Goal: Task Accomplishment & Management: Use online tool/utility

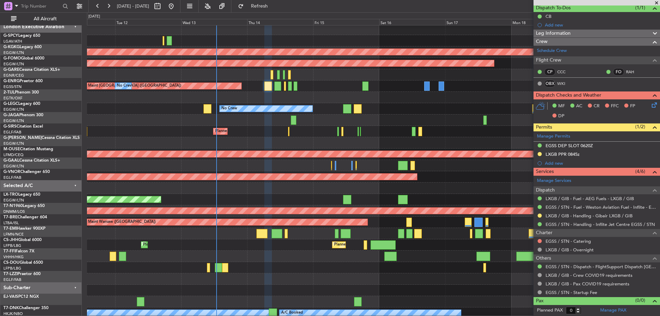
scroll to position [4, 0]
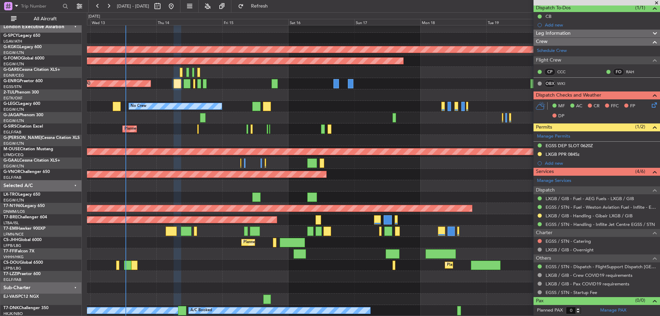
click at [254, 42] on div "AOG Maint [GEOGRAPHIC_DATA] (Ataturk) Planned Maint Windsor Locks ([PERSON_NAME…" at bounding box center [373, 168] width 572 height 295
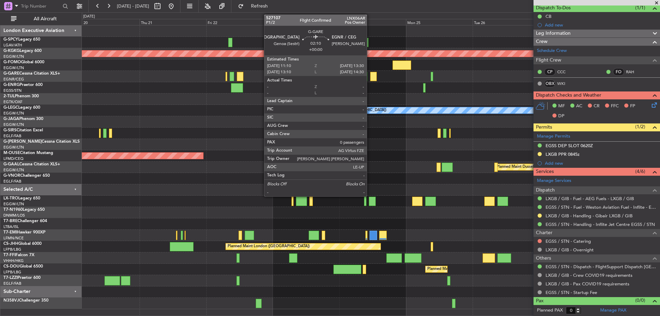
scroll to position [0, 0]
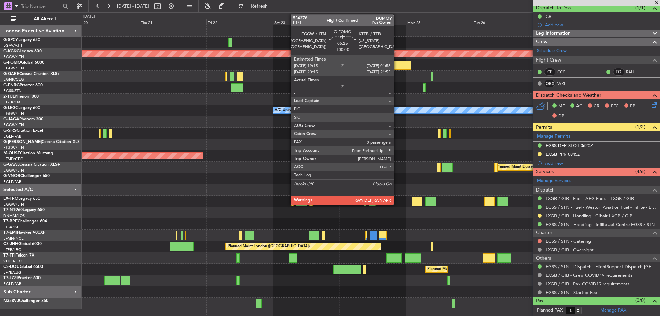
click at [397, 65] on div at bounding box center [401, 64] width 19 height 9
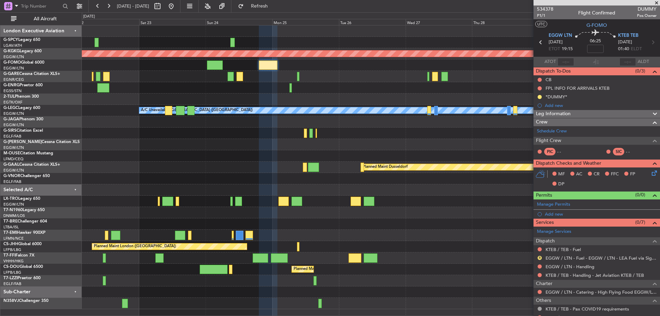
click at [282, 56] on div "AOG Maint [GEOGRAPHIC_DATA] (Ataturk) A/C Unavailable [GEOGRAPHIC_DATA] ([GEOGR…" at bounding box center [371, 166] width 578 height 283
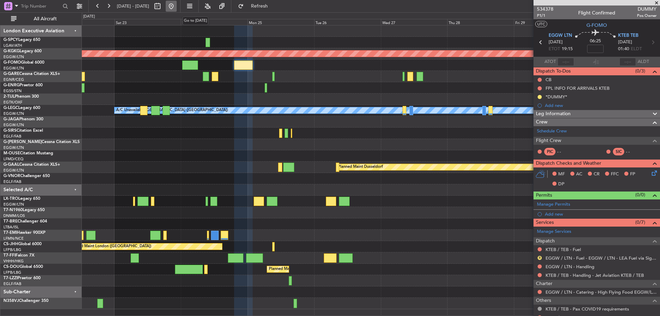
click at [177, 10] on button at bounding box center [171, 6] width 11 height 11
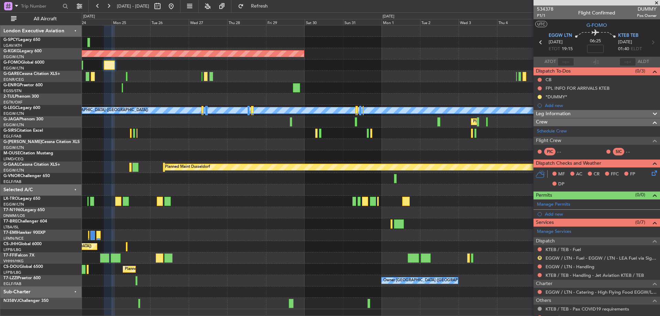
click at [656, 3] on span at bounding box center [656, 3] width 7 height 6
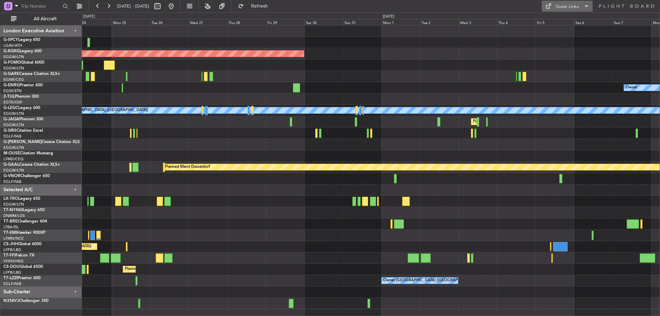
click at [580, 4] on button "Quick Links" at bounding box center [567, 6] width 51 height 11
click at [574, 23] on button "Trip Builder" at bounding box center [568, 22] width 52 height 16
click at [547, 5] on span at bounding box center [548, 6] width 8 height 8
click at [553, 26] on button "Trip Builder" at bounding box center [568, 22] width 52 height 16
click at [177, 1] on button at bounding box center [171, 6] width 11 height 11
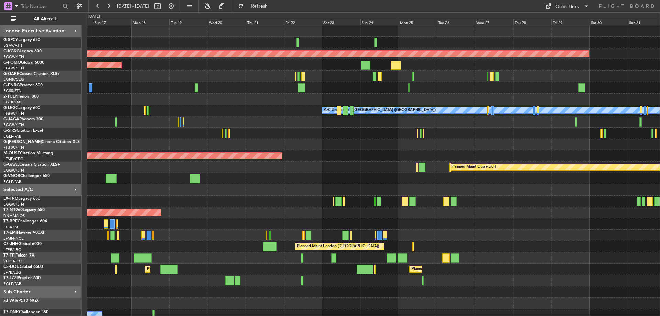
click at [248, 213] on div "AOG Maint [GEOGRAPHIC_DATA] (Ataturk) Planned Maint Windsor Locks ([PERSON_NAME…" at bounding box center [330, 163] width 660 height 303
click at [563, 4] on div "Quick Links" at bounding box center [566, 6] width 23 height 7
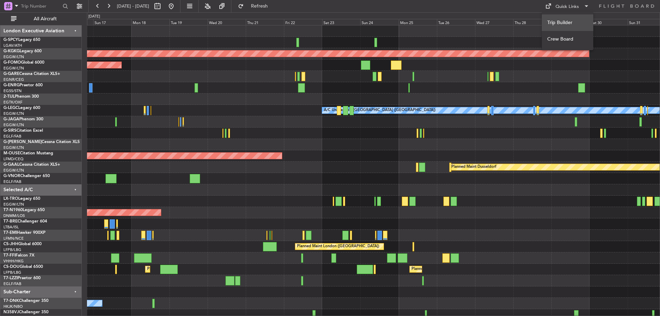
click at [565, 25] on button "Trip Builder" at bounding box center [568, 22] width 52 height 16
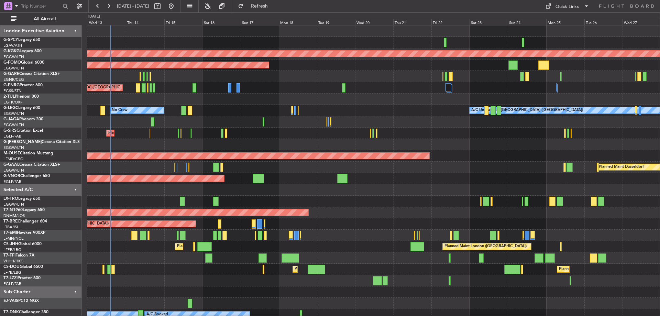
click at [475, 124] on div at bounding box center [373, 121] width 572 height 11
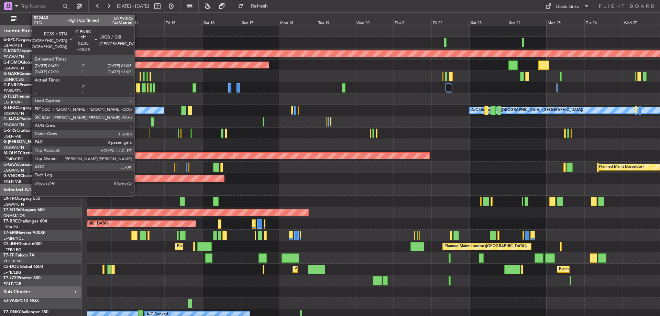
click at [137, 86] on div at bounding box center [138, 87] width 4 height 9
